Goal: Transaction & Acquisition: Download file/media

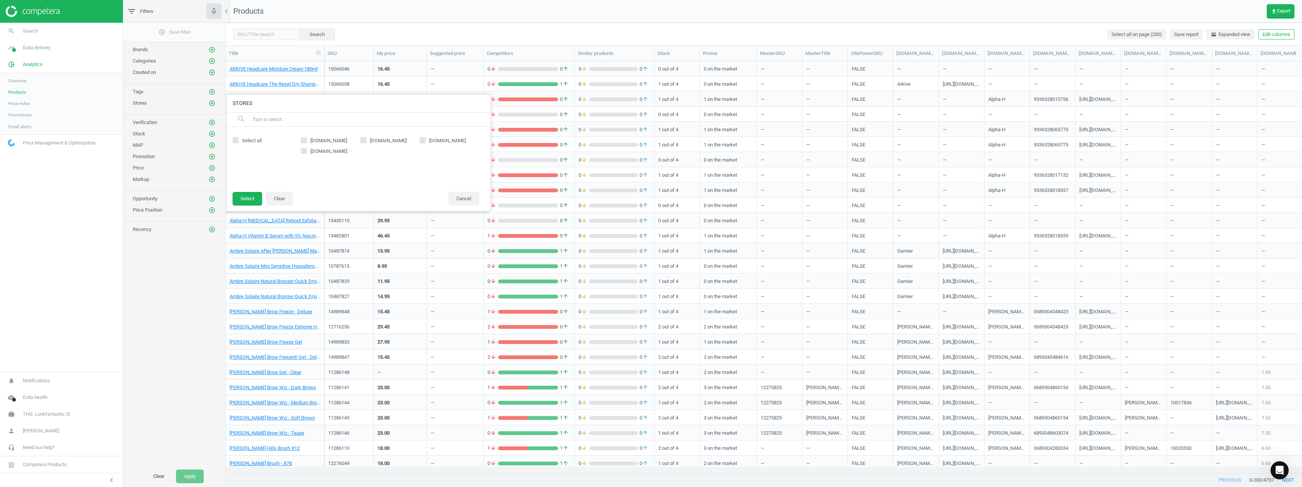
scroll to position [400, 1071]
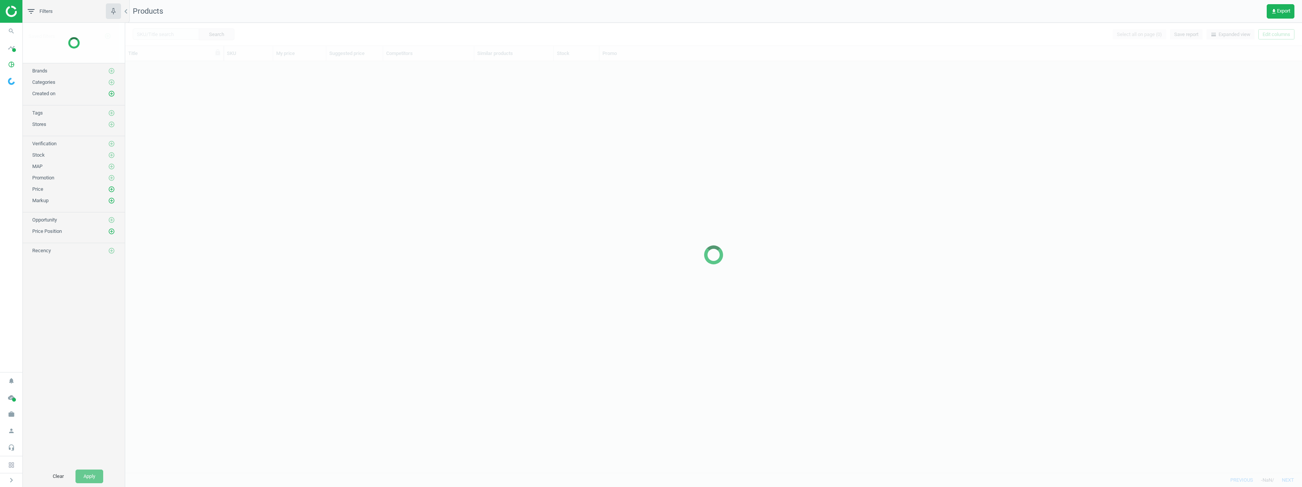
scroll to position [400, 1171]
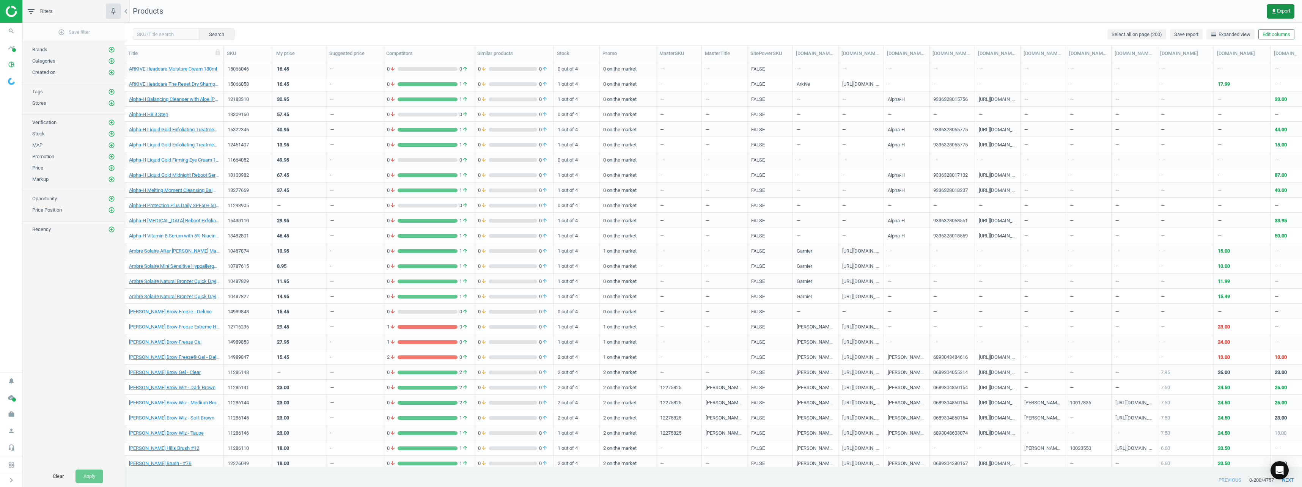
click at [1282, 9] on span "get_app Export" at bounding box center [1280, 11] width 19 height 6
click at [1207, 68] on button "insert_drive_file Extended report (CSV)" at bounding box center [1228, 72] width 132 height 14
click at [39, 13] on div "filter_list Filters" at bounding box center [74, 11] width 102 height 23
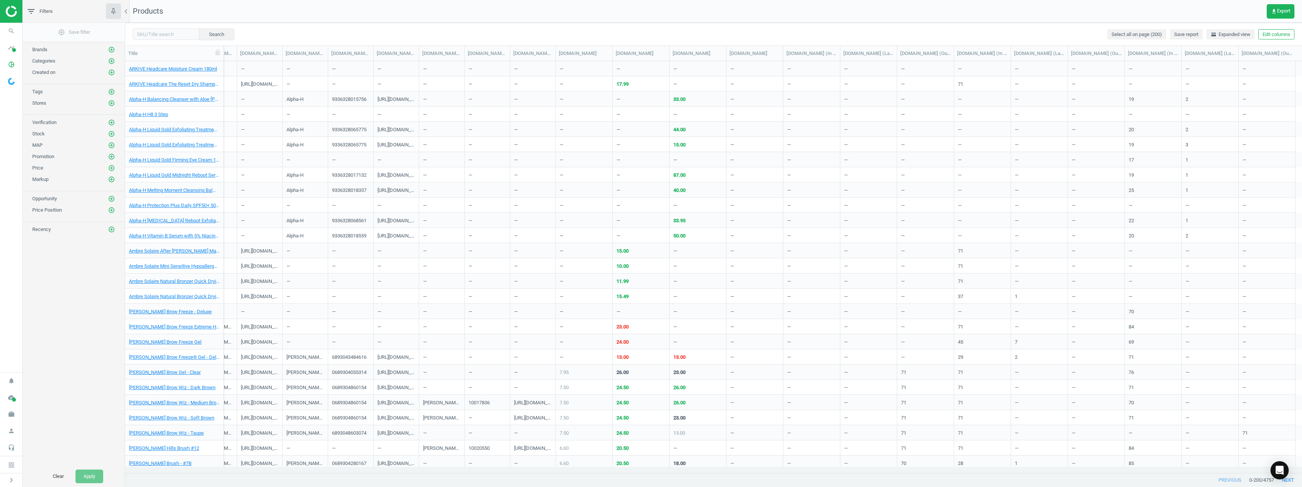
scroll to position [0, 601]
click at [1151, 35] on span "Select all on page (200)" at bounding box center [1137, 34] width 50 height 7
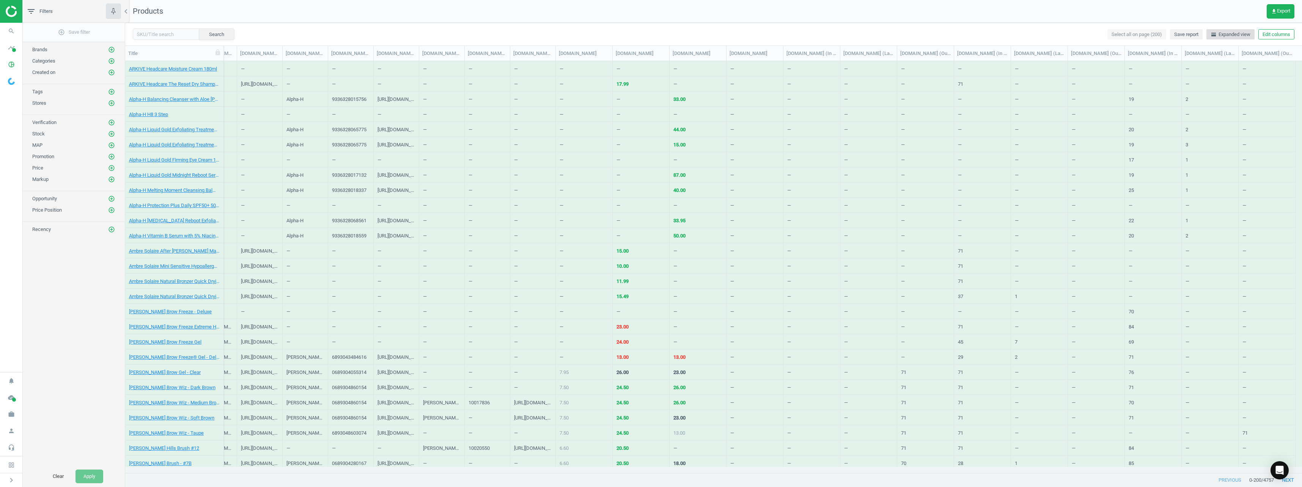
click at [1217, 37] on span "horizontal_split Expanded view" at bounding box center [1231, 34] width 40 height 7
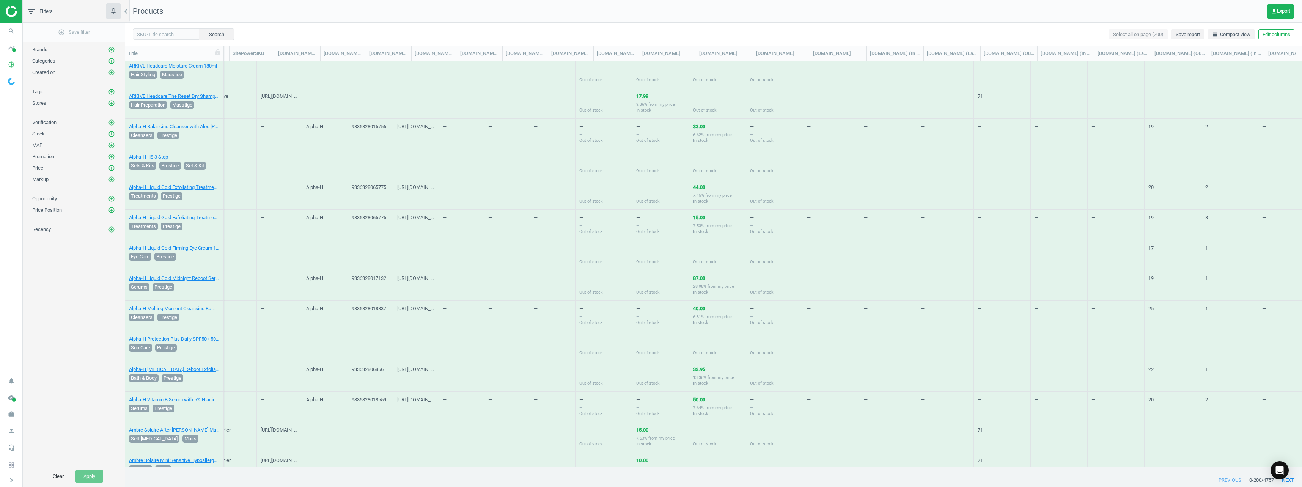
scroll to position [0, 0]
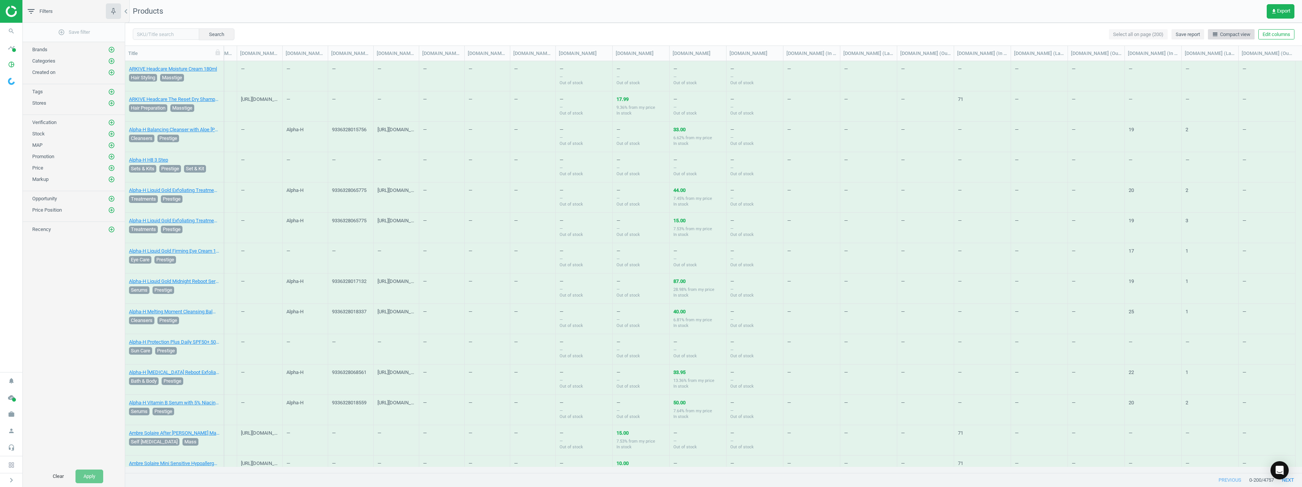
click at [1234, 36] on span "line_weight Compact view" at bounding box center [1231, 34] width 38 height 7
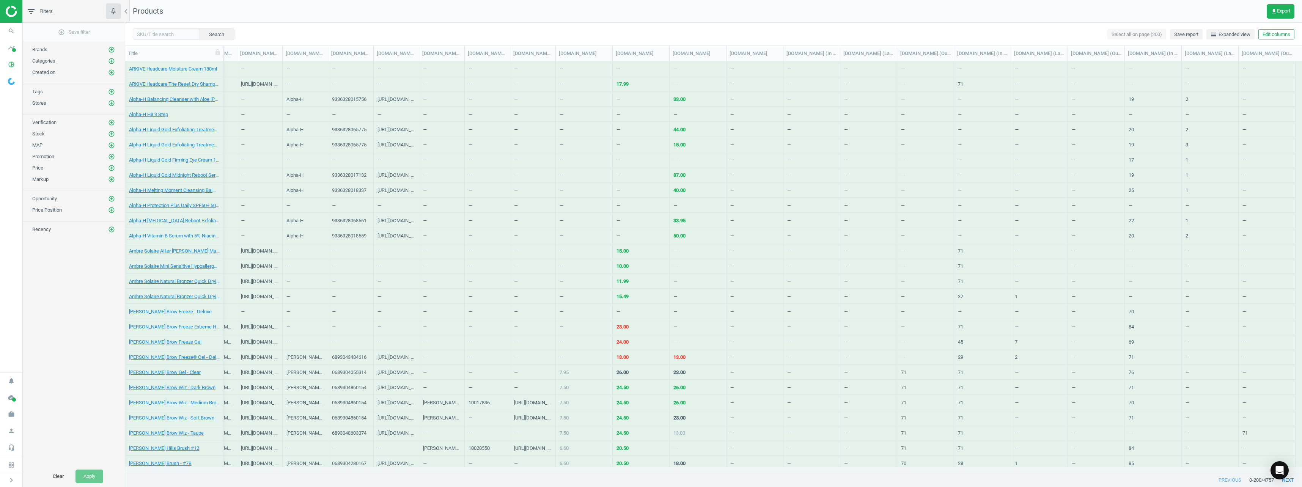
click at [1067, 34] on div "Search Select all on page (200) Save report horizontal_split Expanded view Edit…" at bounding box center [713, 34] width 1177 height 23
click at [1271, 39] on button "Edit columns" at bounding box center [1277, 34] width 36 height 11
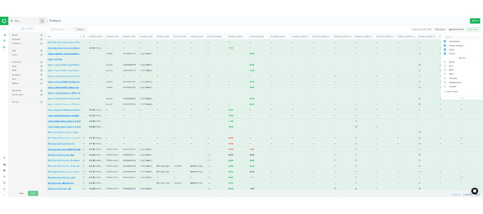
scroll to position [120, 0]
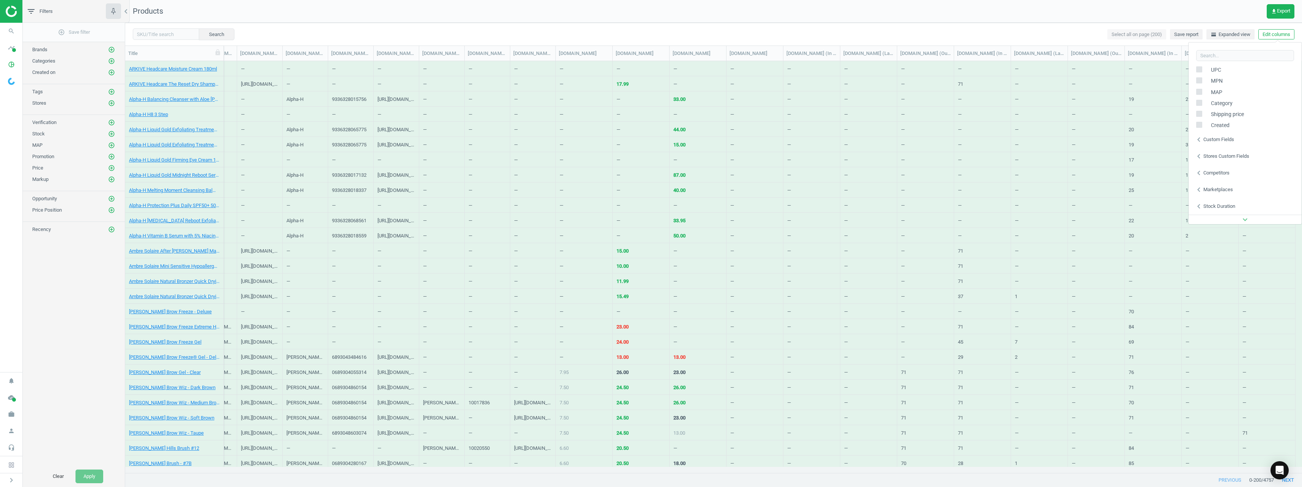
click at [1212, 171] on div "Competitors" at bounding box center [1217, 173] width 26 height 7
click at [1220, 186] on div "chevron_left Marketplaces" at bounding box center [1245, 189] width 113 height 17
click at [1154, 110] on div "—" at bounding box center [1153, 113] width 49 height 13
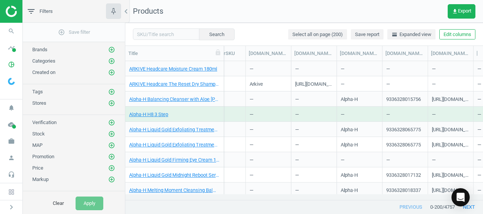
scroll to position [0, 547]
click at [128, 12] on icon "chevron_left" at bounding box center [125, 11] width 9 height 9
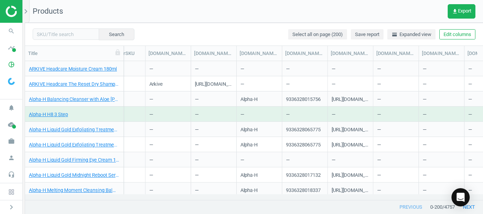
click at [16, 9] on img at bounding box center [33, 11] width 54 height 11
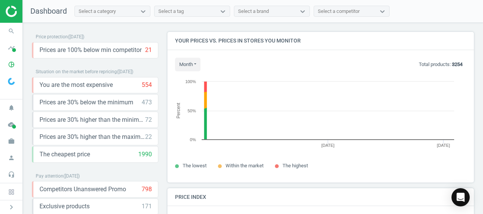
scroll to position [162, 312]
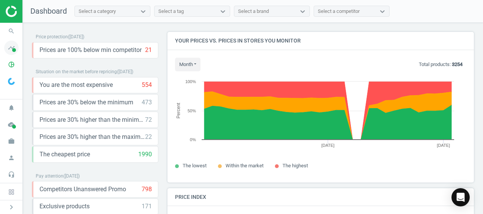
click at [10, 49] on icon "timeline" at bounding box center [11, 48] width 14 height 14
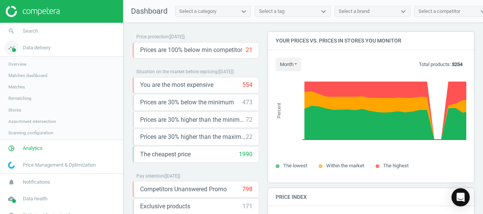
scroll to position [4, 4]
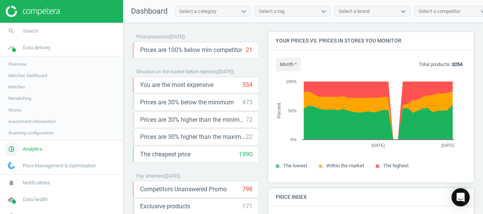
click at [33, 149] on span "Analytics" at bounding box center [33, 149] width 20 height 7
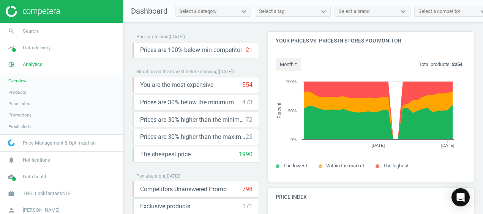
click at [12, 91] on span "Products" at bounding box center [17, 92] width 18 height 6
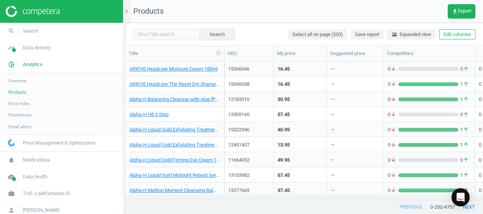
click at [368, 16] on nav "Products get_app Export" at bounding box center [304, 11] width 357 height 23
click at [56, 192] on span "THG. Lookfantastic IE" at bounding box center [46, 193] width 47 height 7
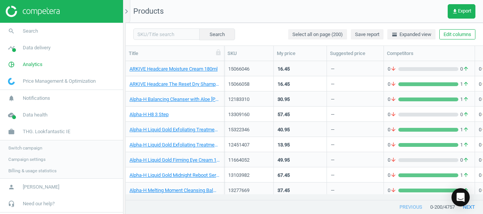
click at [33, 148] on span "Switch campaign" at bounding box center [25, 148] width 34 height 6
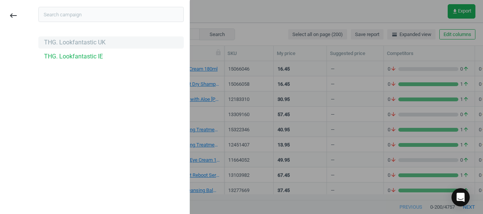
click at [84, 45] on div "THG. Lookfantastic UK" at bounding box center [74, 42] width 61 height 8
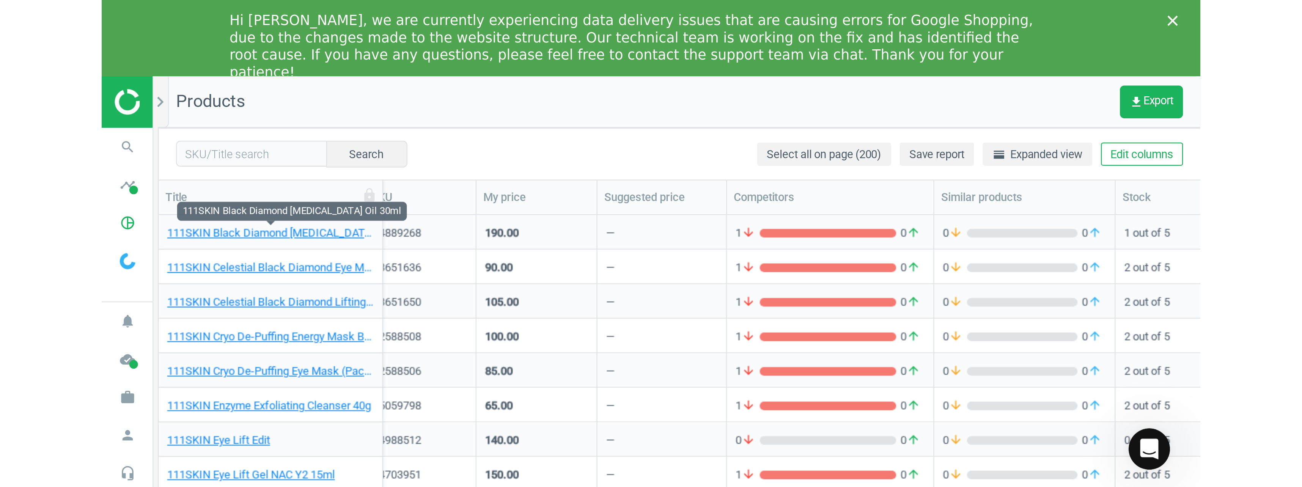
scroll to position [0, 9]
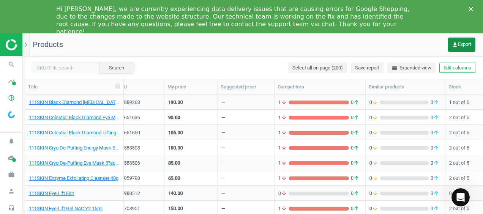
click at [451, 49] on button "get_app Export" at bounding box center [461, 45] width 28 height 14
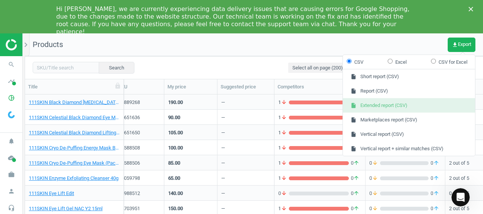
click at [378, 103] on button "insert_drive_file Extended report (CSV)" at bounding box center [409, 105] width 132 height 14
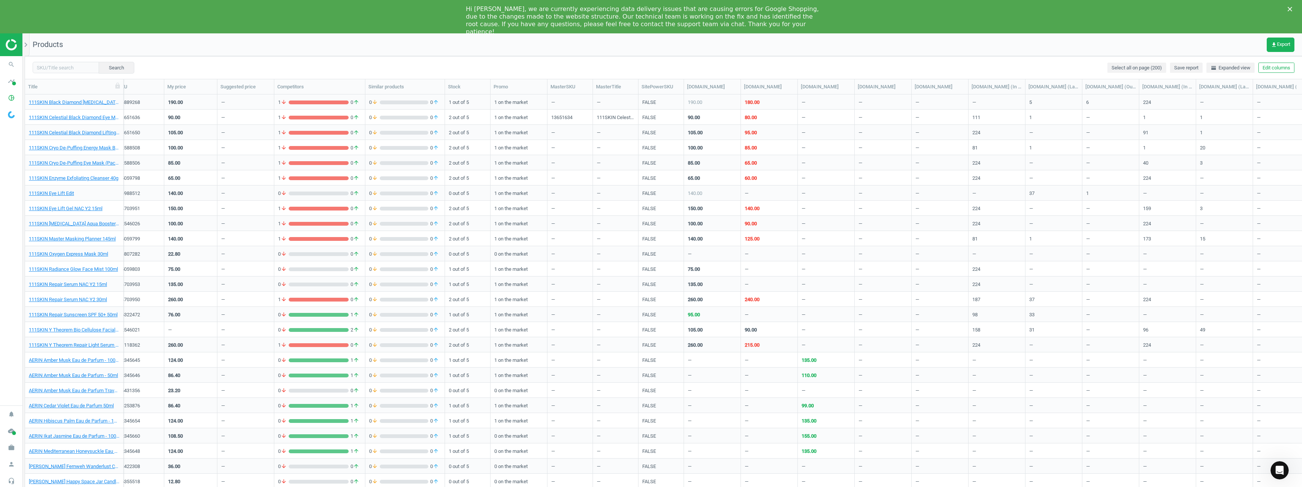
scroll to position [400, 1272]
